Goal: Check status: Check status

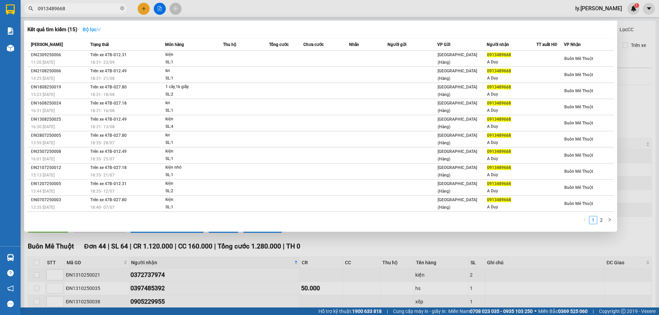
type input "0913489668"
click at [99, 28] on icon "down" at bounding box center [99, 29] width 4 height 3
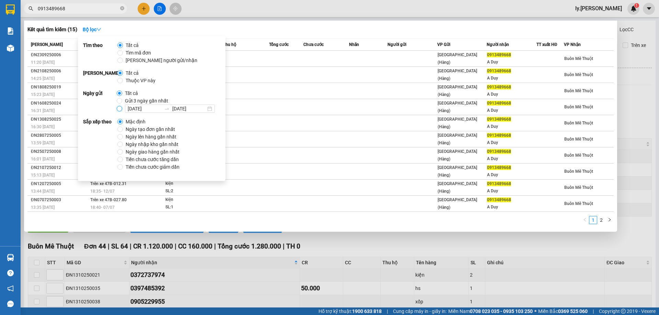
click at [119, 107] on input "[DATE] [DATE]" at bounding box center [119, 108] width 5 height 5
radio input "true"
radio input "false"
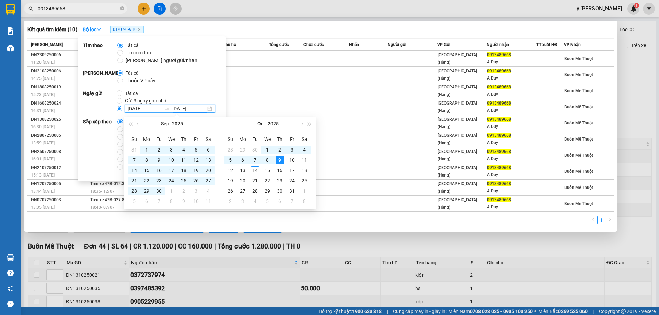
click at [186, 108] on input "[DATE]" at bounding box center [189, 109] width 34 height 8
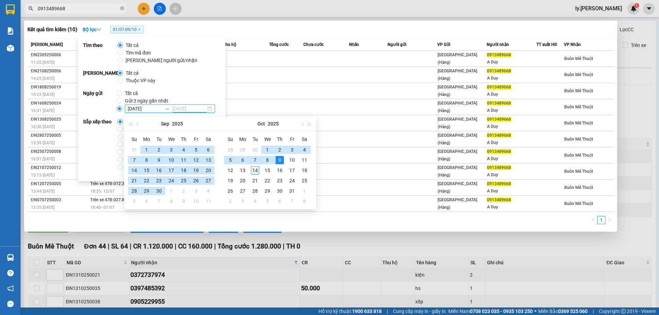
type input "[DATE]"
click at [256, 171] on div "14" at bounding box center [255, 170] width 8 height 8
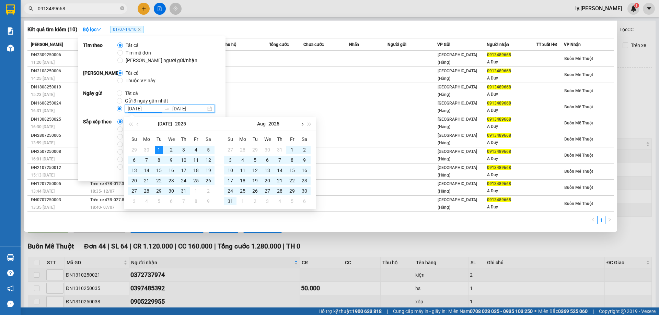
click at [303, 126] on button "button" at bounding box center [302, 124] width 8 height 14
click at [304, 124] on button "button" at bounding box center [302, 124] width 8 height 14
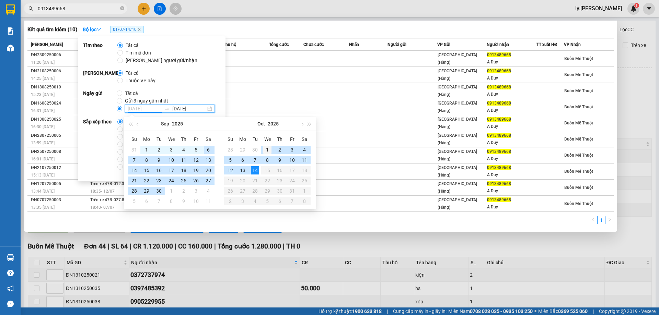
type input "[DATE]"
click at [268, 147] on div "1" at bounding box center [267, 150] width 8 height 8
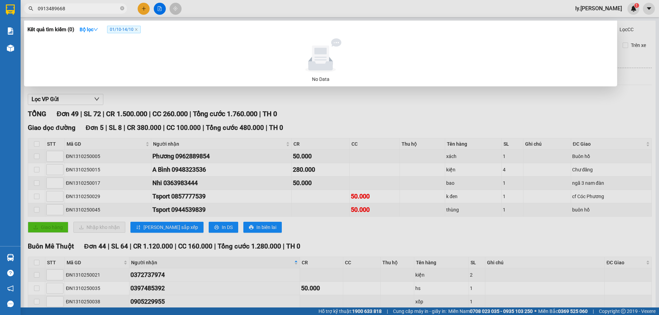
click at [265, 64] on div at bounding box center [320, 55] width 581 height 34
